Goal: Information Seeking & Learning: Find specific fact

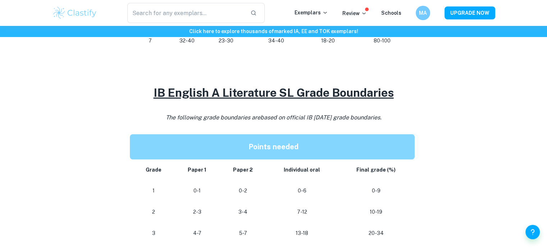
scroll to position [666, 0]
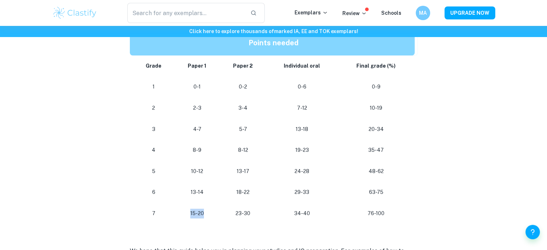
drag, startPoint x: 190, startPoint y: 211, endPoint x: 217, endPoint y: 214, distance: 27.8
click at [217, 214] on td "15-20" at bounding box center [197, 213] width 45 height 21
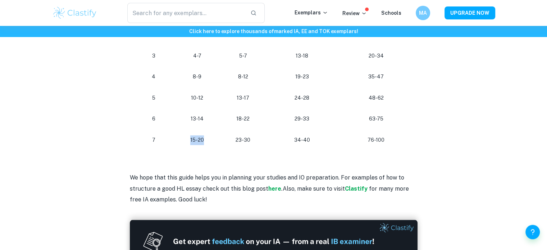
scroll to position [691, 0]
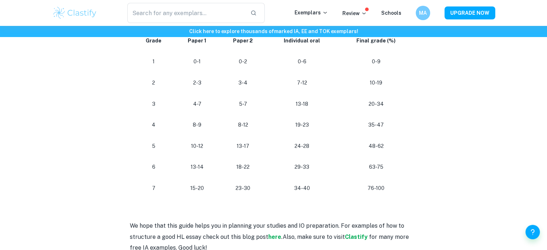
click at [213, 199] on p at bounding box center [274, 204] width 288 height 11
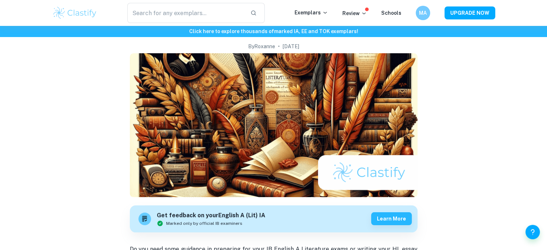
scroll to position [0, 0]
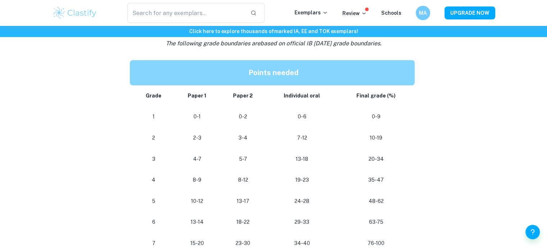
scroll to position [636, 0]
click at [327, 42] on span "based on official IB May 2024 grade boundaries." at bounding box center [320, 43] width 121 height 7
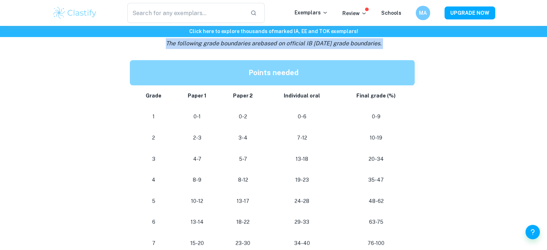
click at [327, 42] on span "based on official IB [DATE] grade boundaries." at bounding box center [320, 43] width 121 height 7
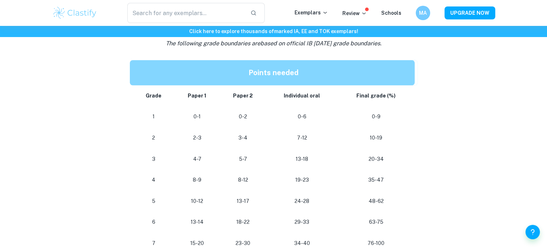
scroll to position [670, 0]
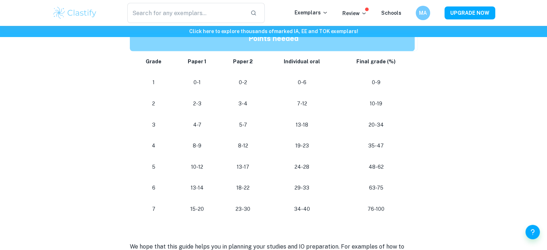
click at [368, 211] on p "76-100" at bounding box center [375, 209] width 65 height 10
drag, startPoint x: 368, startPoint y: 211, endPoint x: 377, endPoint y: 211, distance: 9.7
click at [377, 211] on p "76-100" at bounding box center [375, 209] width 65 height 10
drag, startPoint x: 88, startPoint y: 100, endPoint x: 49, endPoint y: 103, distance: 39.3
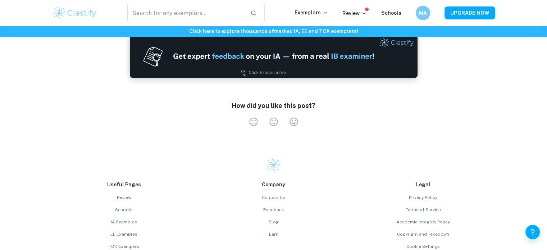
scroll to position [945, 0]
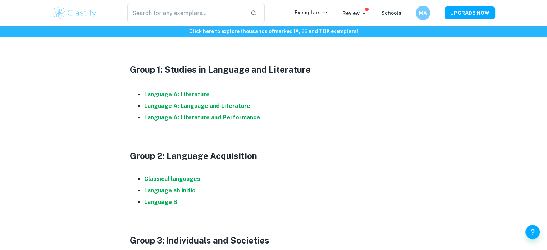
scroll to position [373, 0]
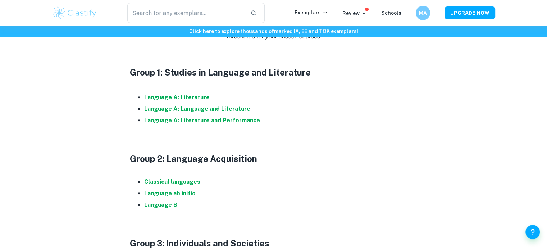
click at [200, 113] on li "Language A: Language and Literature" at bounding box center [280, 109] width 273 height 12
click at [201, 112] on strong "Language A: Language and Literature" at bounding box center [197, 108] width 106 height 7
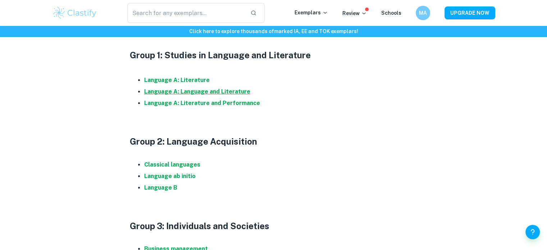
click at [238, 91] on strong "Language A: Language and Literature" at bounding box center [197, 91] width 106 height 7
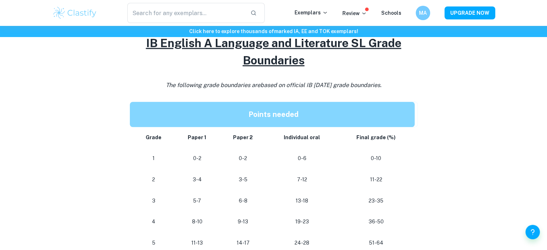
scroll to position [651, 0]
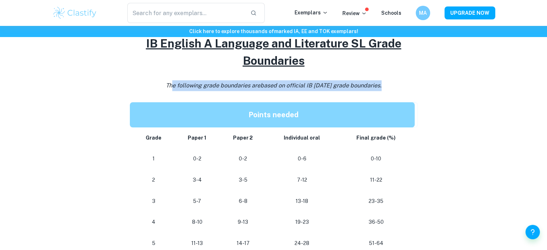
drag, startPoint x: 168, startPoint y: 83, endPoint x: 381, endPoint y: 85, distance: 213.3
click at [381, 85] on icon "The following grade boundaries are based on official IB [DATE] grade boundaries." at bounding box center [274, 85] width 216 height 7
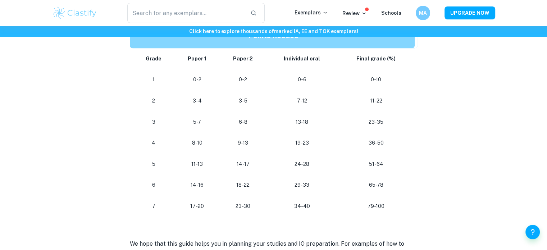
scroll to position [726, 0]
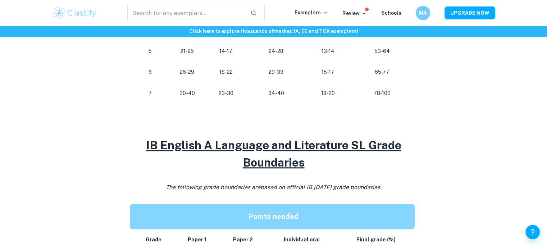
scroll to position [550, 0]
